Goal: Information Seeking & Learning: Learn about a topic

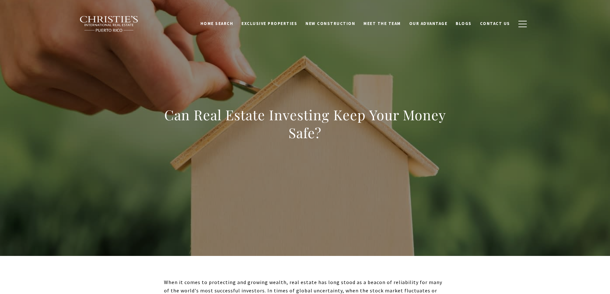
click at [291, 113] on h1 "Can Real Estate Investing Keep Your Money Safe?" at bounding box center [305, 124] width 283 height 36
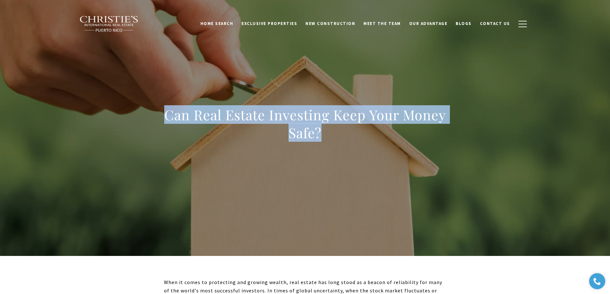
click at [291, 113] on h1 "Can Real Estate Investing Keep Your Money Safe?" at bounding box center [305, 124] width 283 height 36
copy body "Can Real Estate Investing Keep Your Money Safe?"
